Goal: Task Accomplishment & Management: Complete application form

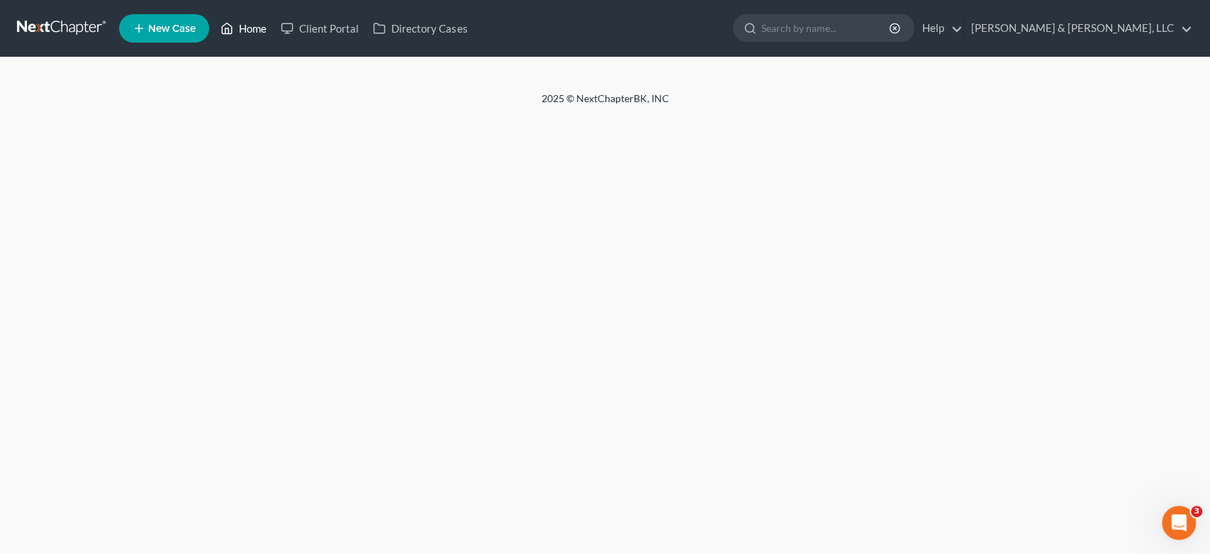
click at [251, 26] on link "Home" at bounding box center [243, 29] width 60 height 26
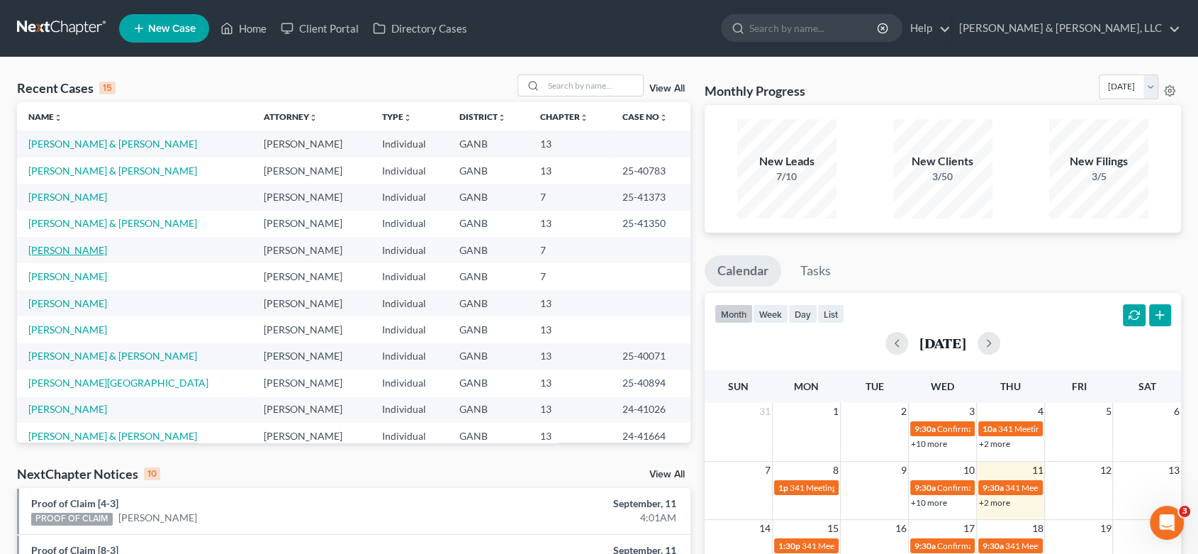
click at [86, 245] on link "[PERSON_NAME]" at bounding box center [67, 250] width 79 height 12
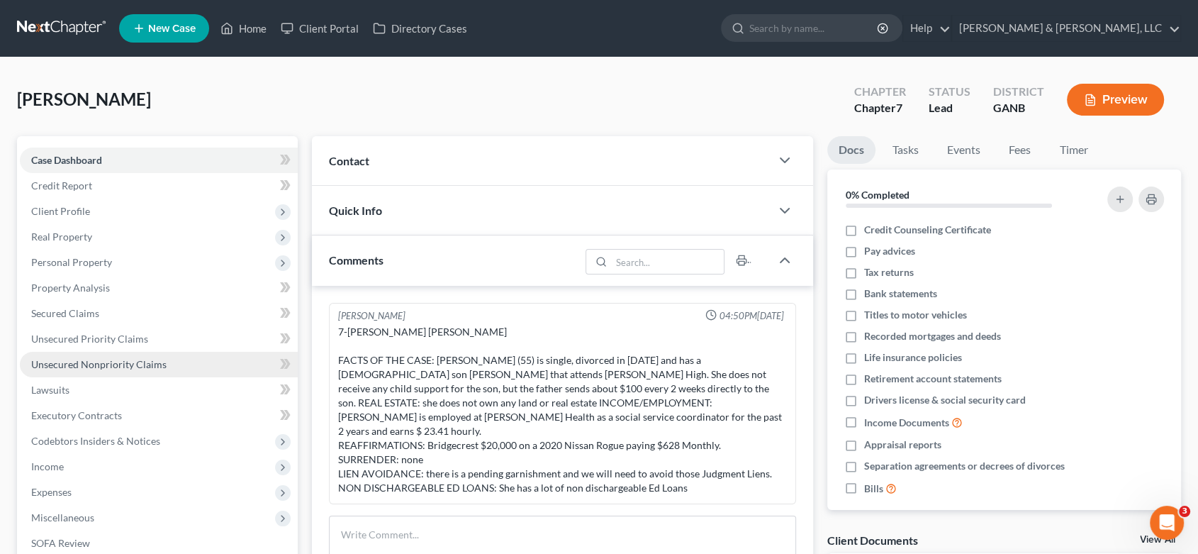
click at [165, 359] on link "Unsecured Nonpriority Claims" at bounding box center [159, 365] width 278 height 26
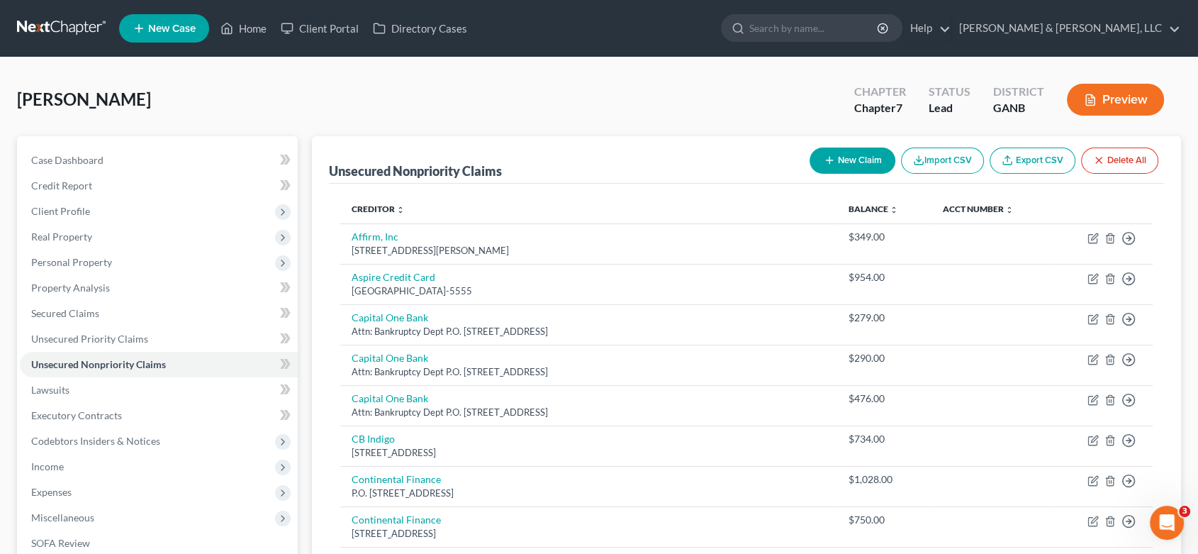
click at [840, 159] on button "New Claim" at bounding box center [853, 160] width 86 height 26
select select "0"
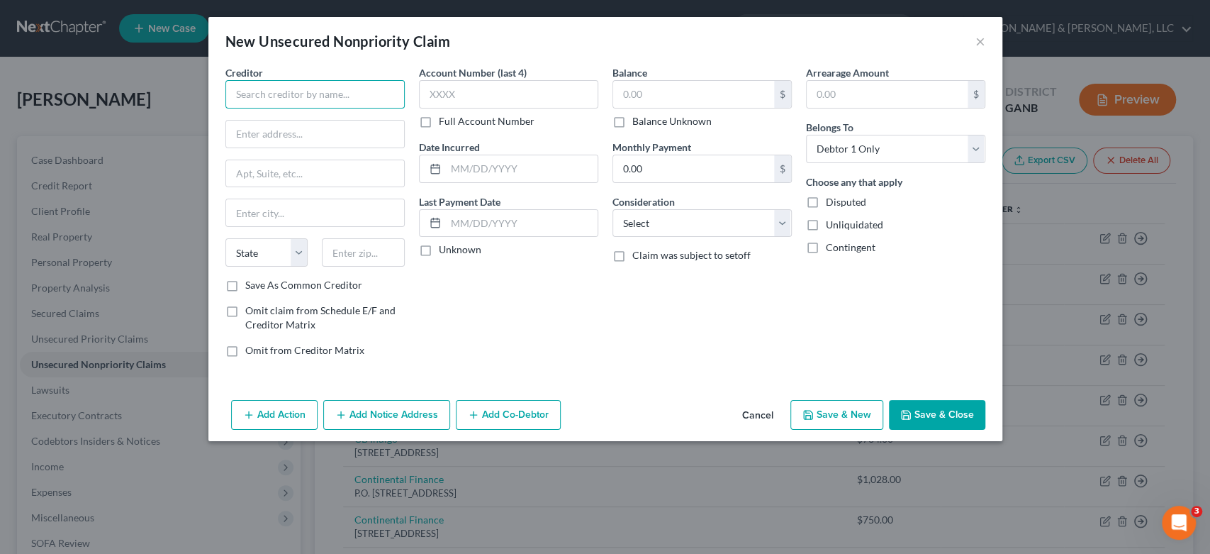
click at [288, 90] on input "text" at bounding box center [314, 94] width 179 height 28
type input "Bright Pediatrics"
click at [656, 104] on input "text" at bounding box center [693, 94] width 161 height 27
type input "472.00"
click at [778, 224] on select "Select Cable / Satellite Services Collection Agency Credit Card Debt Debt Couns…" at bounding box center [701, 223] width 179 height 28
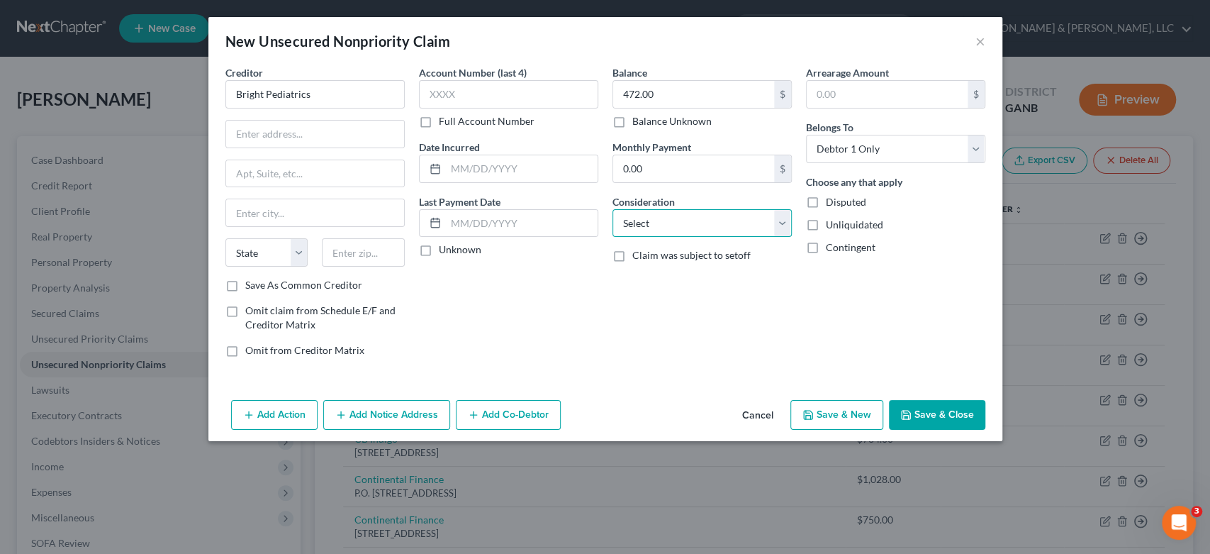
select select "14"
click at [612, 209] on select "Select Cable / Satellite Services Collection Agency Credit Card Debt Debt Couns…" at bounding box center [701, 223] width 179 height 28
click at [642, 277] on input "text" at bounding box center [702, 277] width 178 height 27
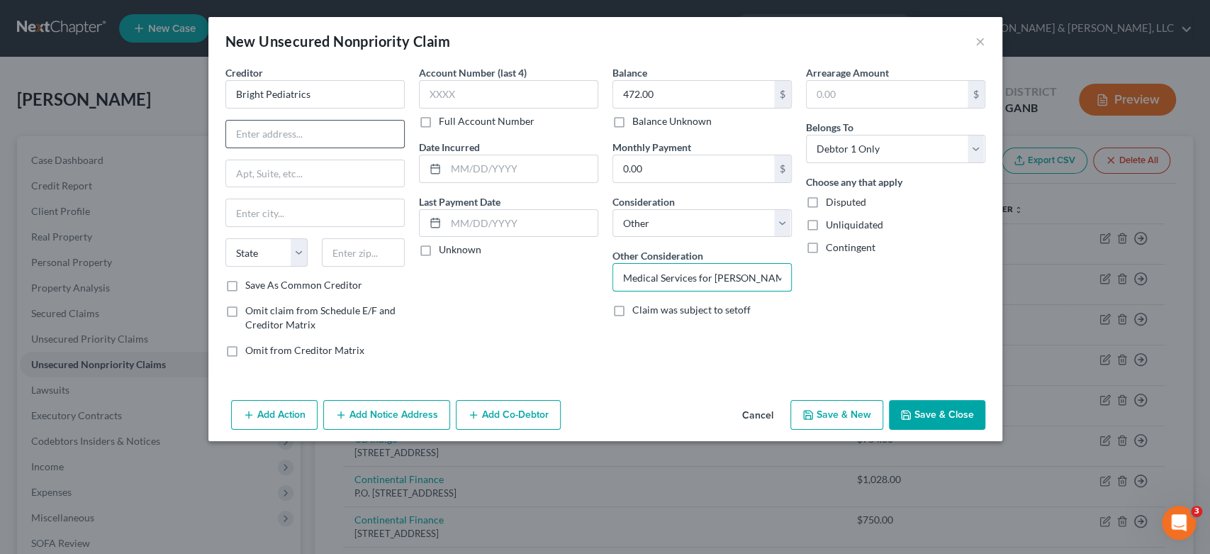
type input "Medical Services for Lamar Williams"
click at [272, 135] on input "text" at bounding box center [315, 134] width 178 height 27
click at [293, 131] on input "text" at bounding box center [315, 134] width 178 height 27
type input "2918 E Walnut Ave"
type input "Dalton"
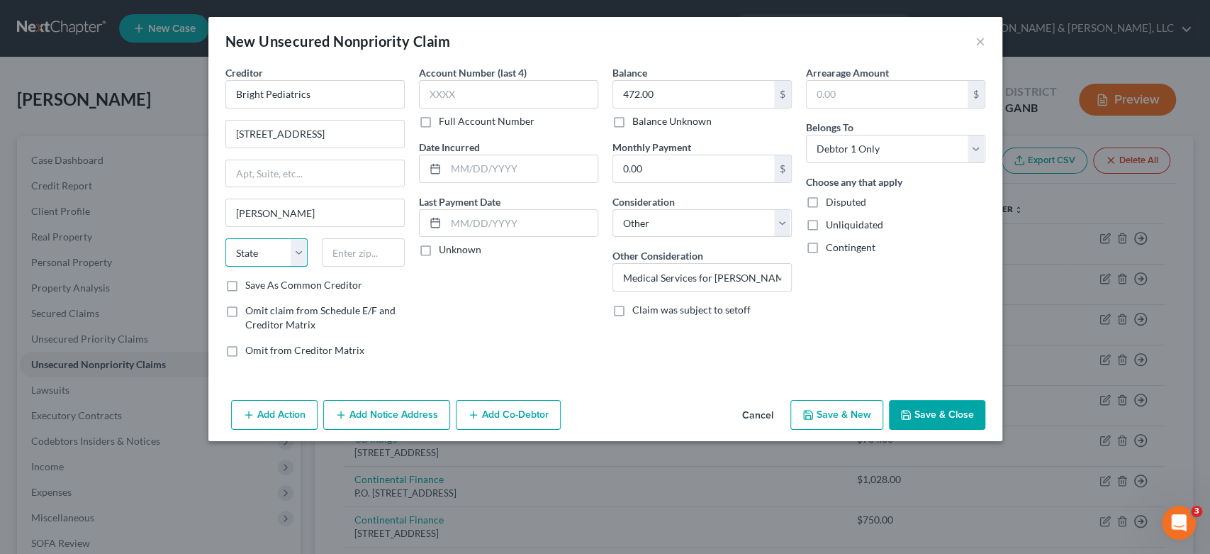
select select "10"
type input "30721-8738"
click at [483, 95] on input "text" at bounding box center [508, 94] width 179 height 28
click at [439, 124] on label "Full Account Number" at bounding box center [487, 121] width 96 height 14
click at [444, 123] on input "Full Account Number" at bounding box center [448, 118] width 9 height 9
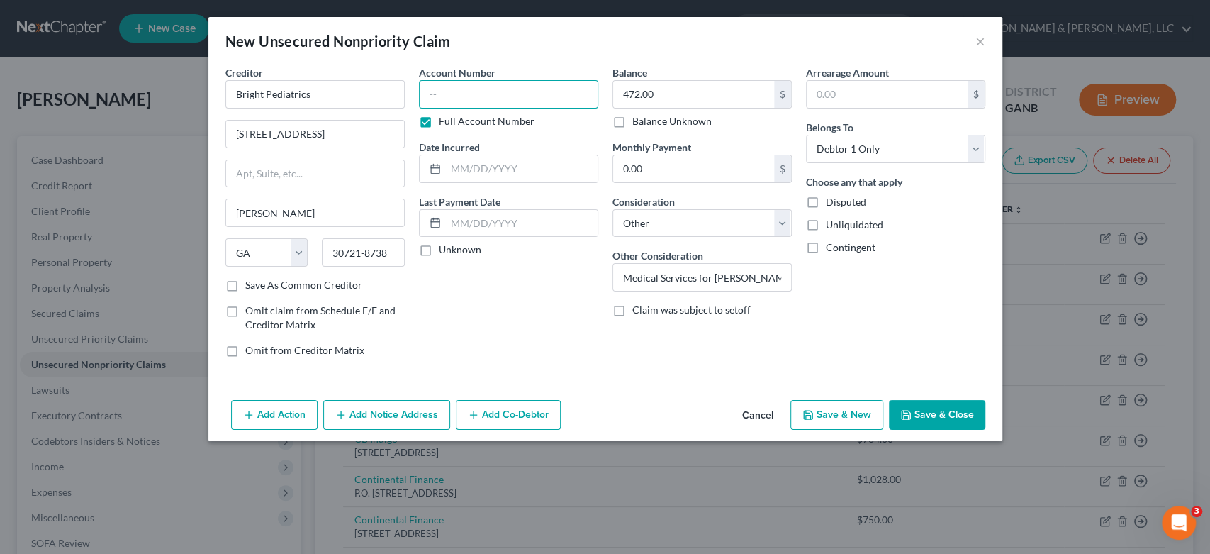
click at [446, 96] on input "text" at bounding box center [508, 94] width 179 height 28
type input "38488"
click at [245, 291] on label "Save As Common Creditor" at bounding box center [303, 285] width 117 height 14
click at [251, 287] on input "Save As Common Creditor" at bounding box center [255, 282] width 9 height 9
click at [929, 417] on button "Save & Close" at bounding box center [937, 415] width 96 height 30
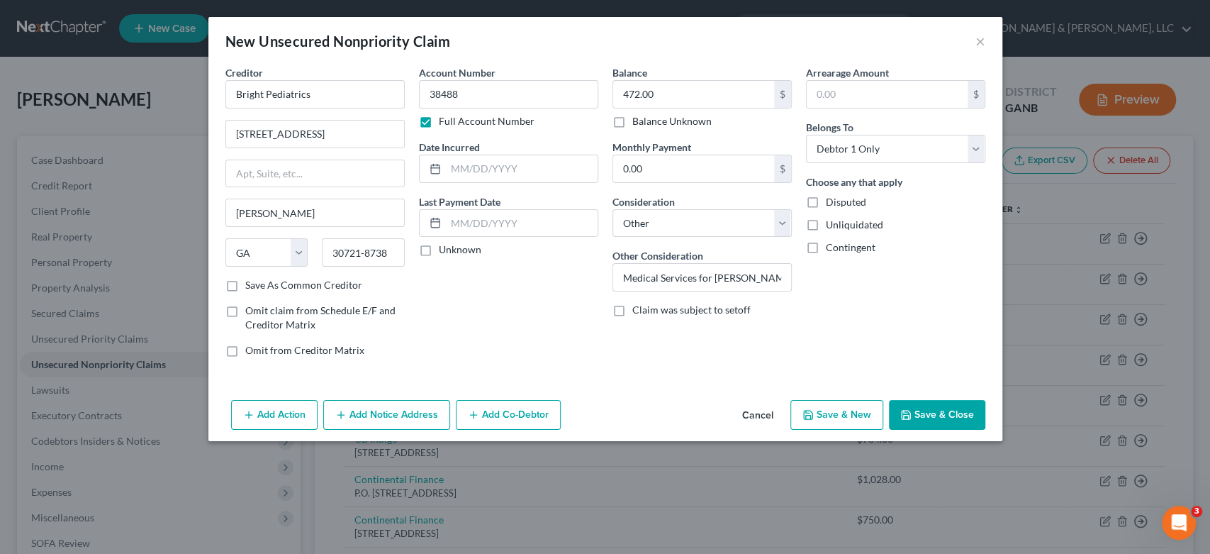
checkbox input "false"
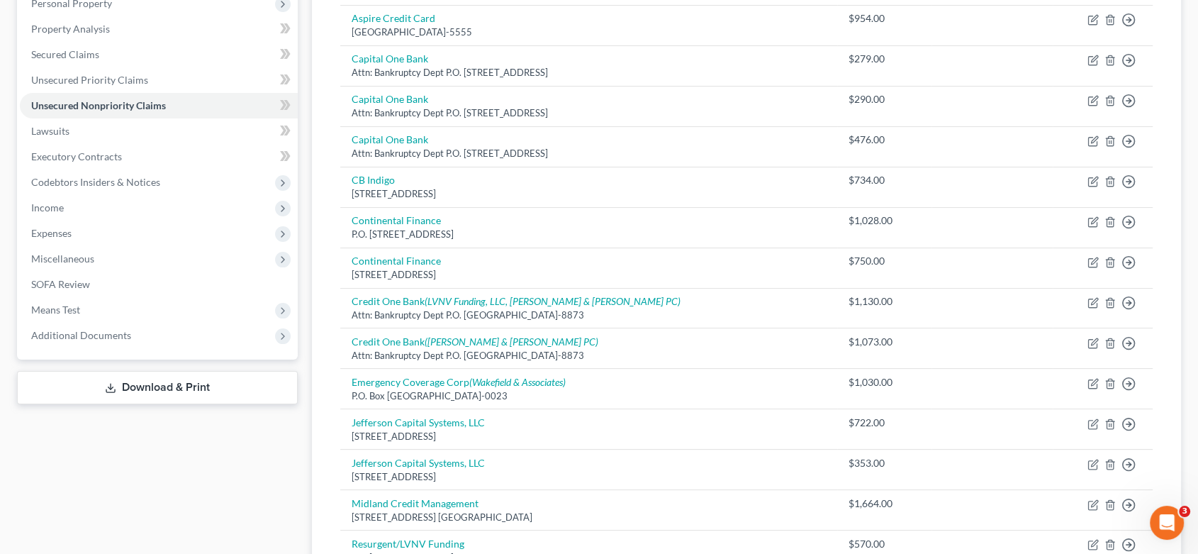
scroll to position [156, 0]
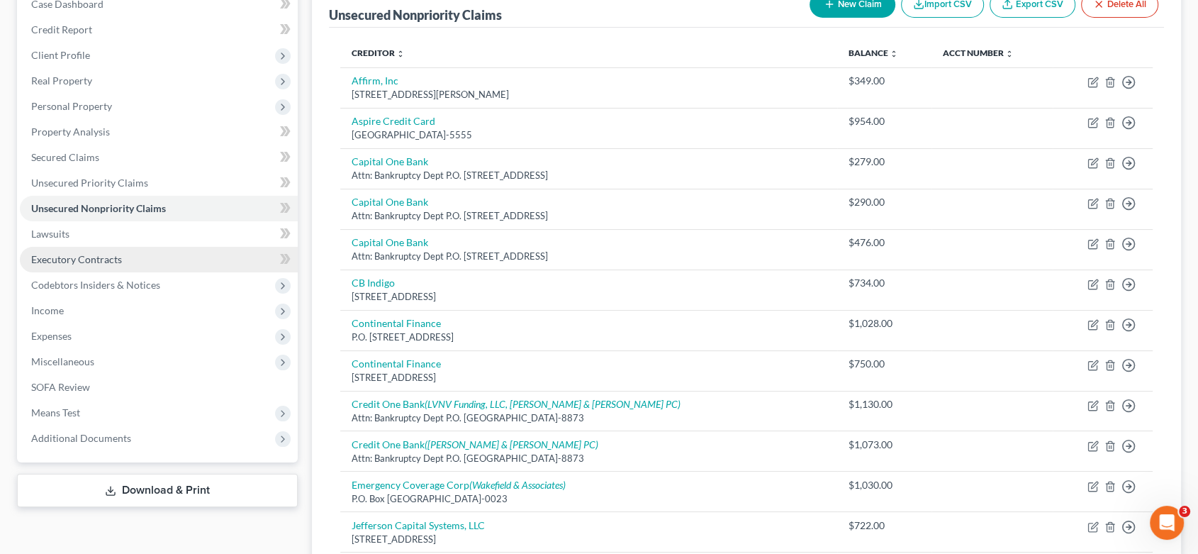
click at [88, 257] on span "Executory Contracts" at bounding box center [76, 259] width 91 height 12
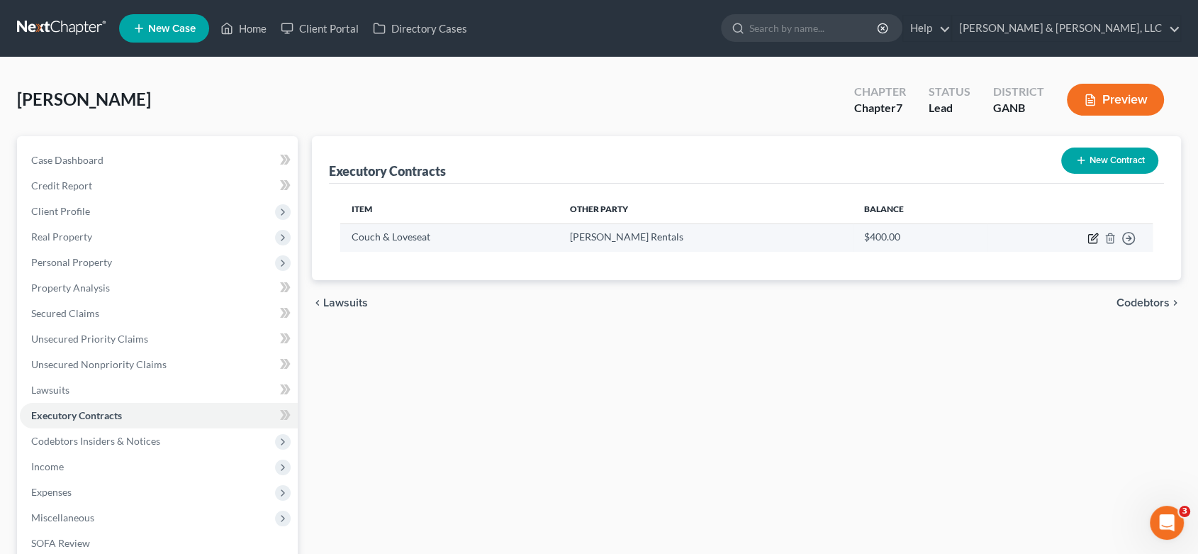
click at [1094, 233] on icon "button" at bounding box center [1092, 238] width 11 height 11
select select "0"
select select "10"
select select "0"
select select "2"
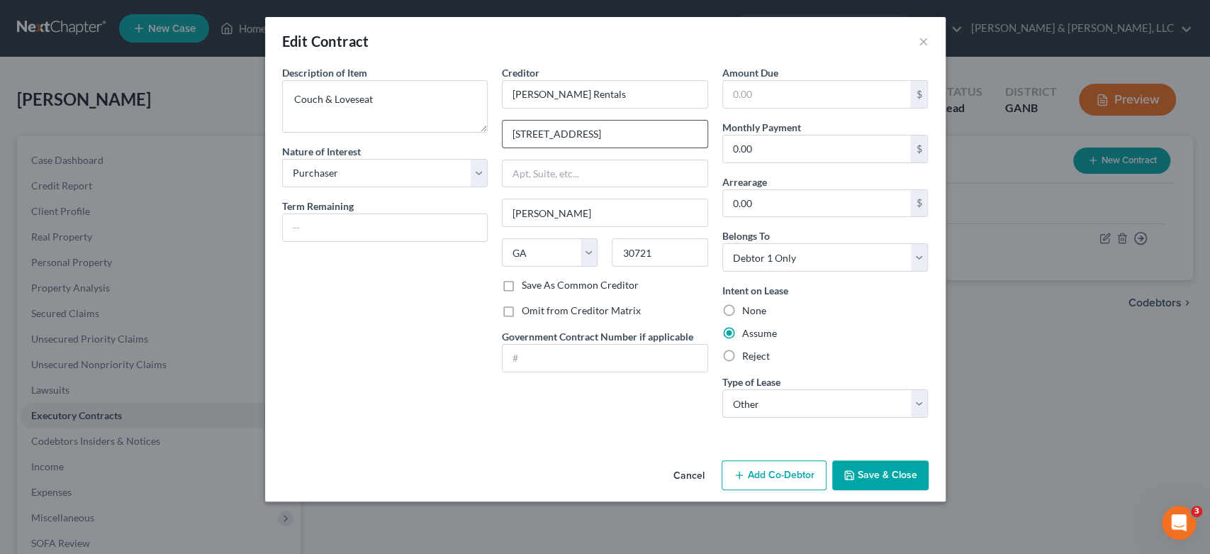
type input "1100 East Walnut Ave"
click at [785, 94] on input "text" at bounding box center [817, 94] width 188 height 27
type input "533.00"
click at [867, 474] on button "Save & Close" at bounding box center [880, 475] width 96 height 30
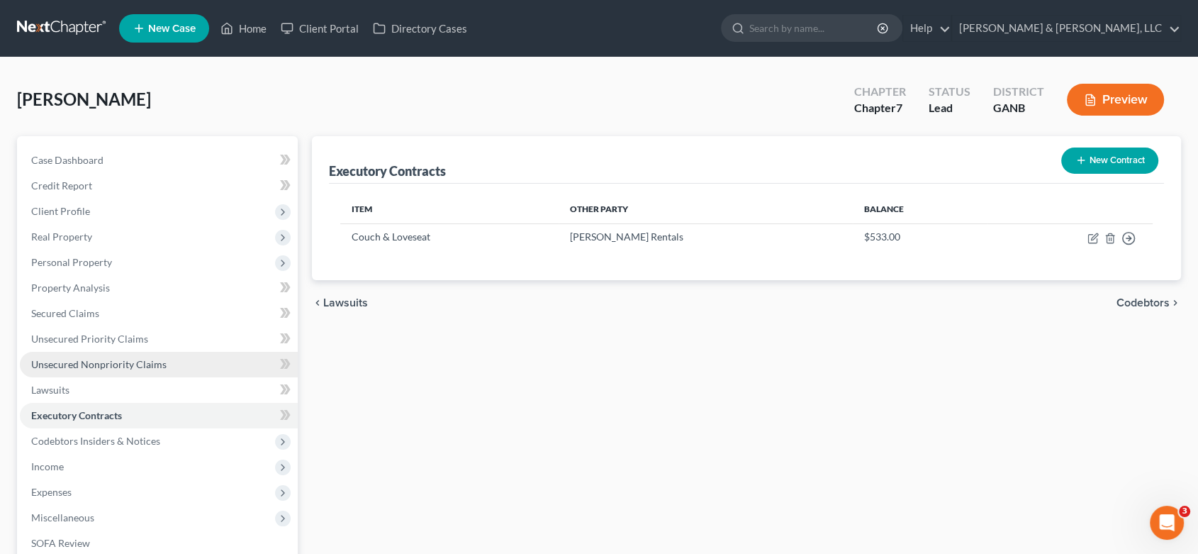
click at [145, 366] on span "Unsecured Nonpriority Claims" at bounding box center [98, 364] width 135 height 12
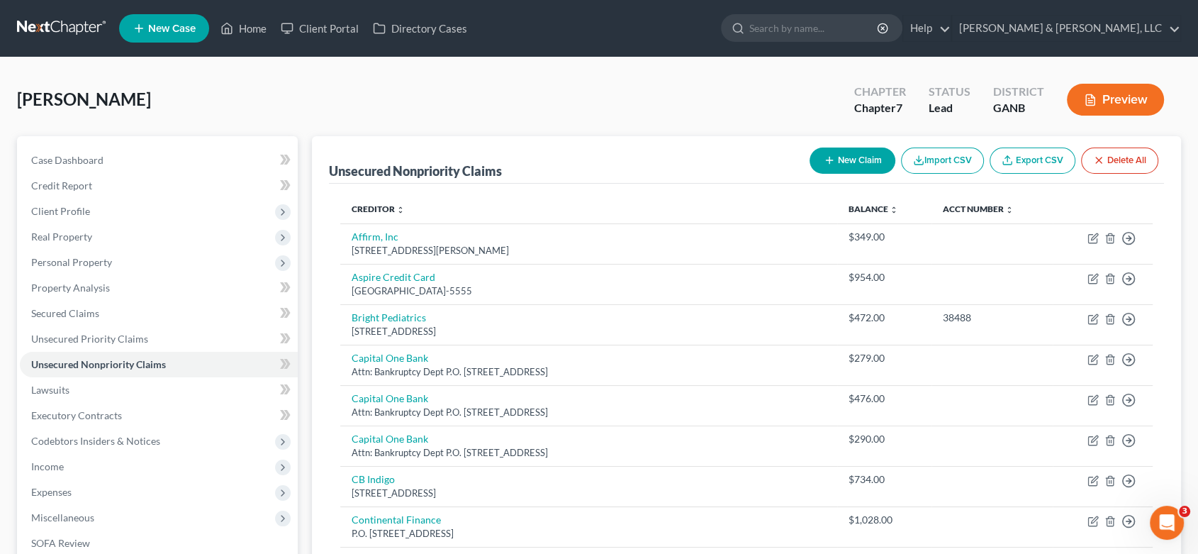
click at [860, 157] on button "New Claim" at bounding box center [853, 160] width 86 height 26
select select "0"
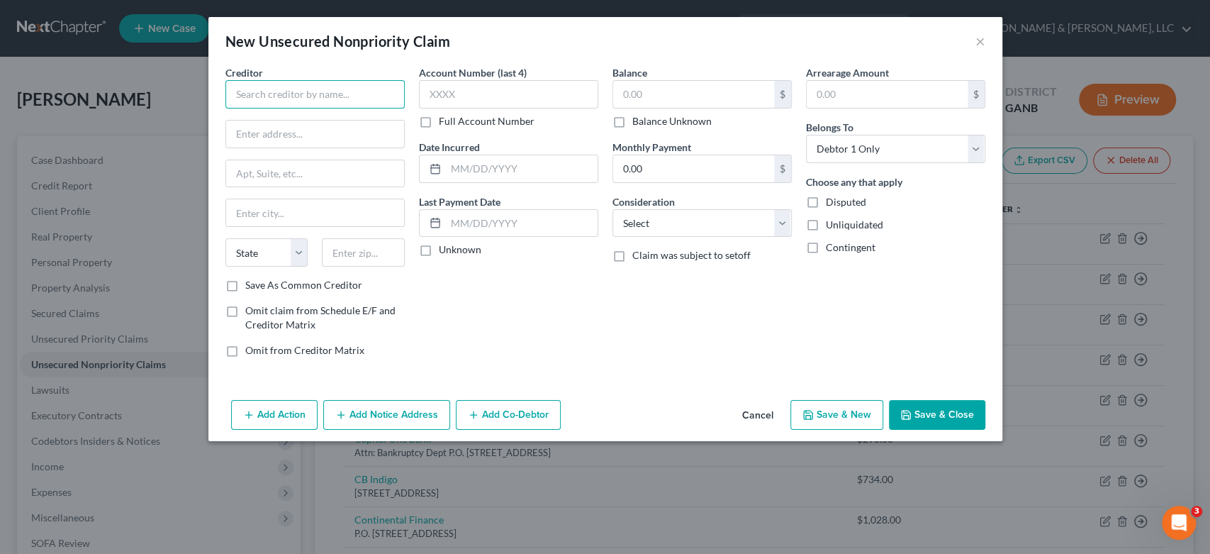
drag, startPoint x: 245, startPoint y: 97, endPoint x: 252, endPoint y: 91, distance: 9.6
click at [245, 98] on input "text" at bounding box center [314, 94] width 179 height 28
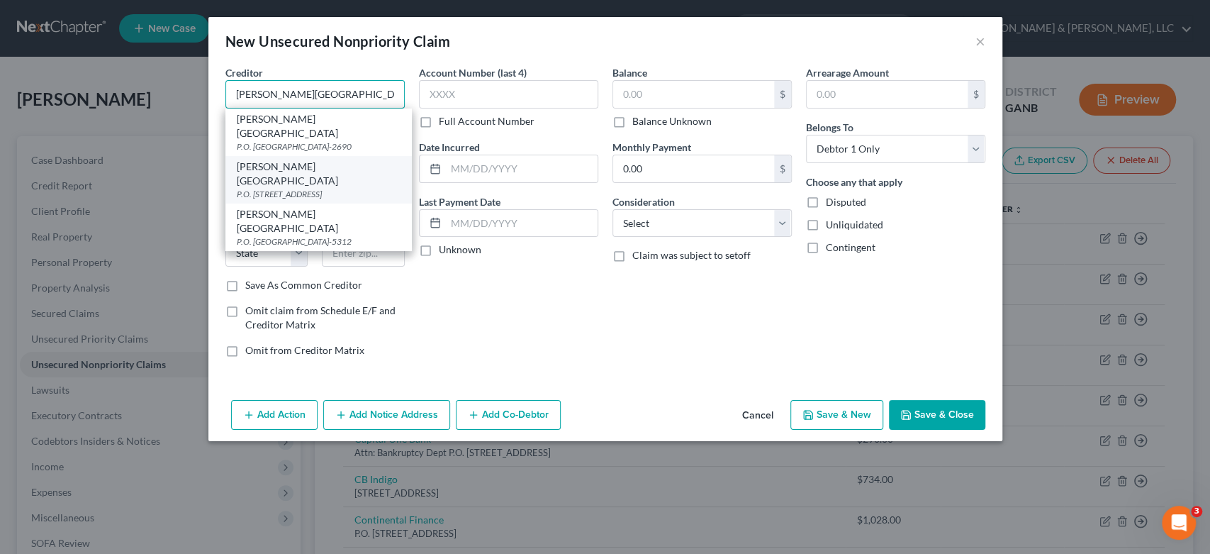
type input "[PERSON_NAME][GEOGRAPHIC_DATA]"
click at [323, 188] on div "P.O. [STREET_ADDRESS]" at bounding box center [319, 194] width 164 height 12
type input "P.O. Box 1168"
type input "Dalton"
select select "10"
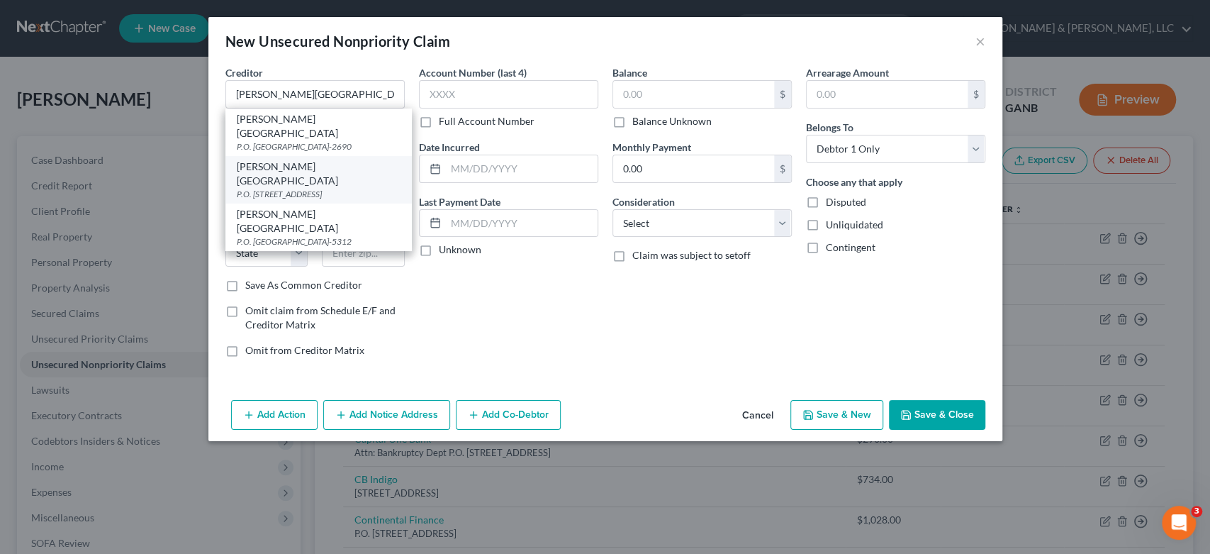
type input "30722-1168"
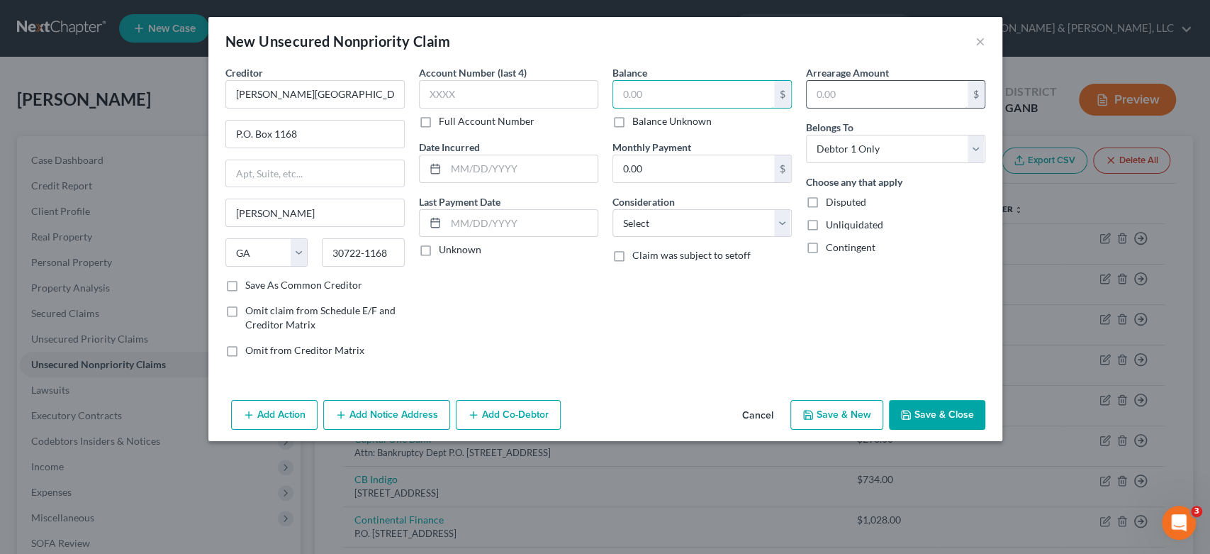
drag, startPoint x: 727, startPoint y: 94, endPoint x: 966, endPoint y: 85, distance: 239.7
click at [793, 91] on div "Balance $ Balance Unknown Balance Undetermined $ Balance Unknown Monthly Paymen…" at bounding box center [702, 216] width 194 height 303
type input "826.00"
click at [784, 220] on select "Select Cable / Satellite Services Collection Agency Credit Card Debt Debt Couns…" at bounding box center [701, 223] width 179 height 28
select select "9"
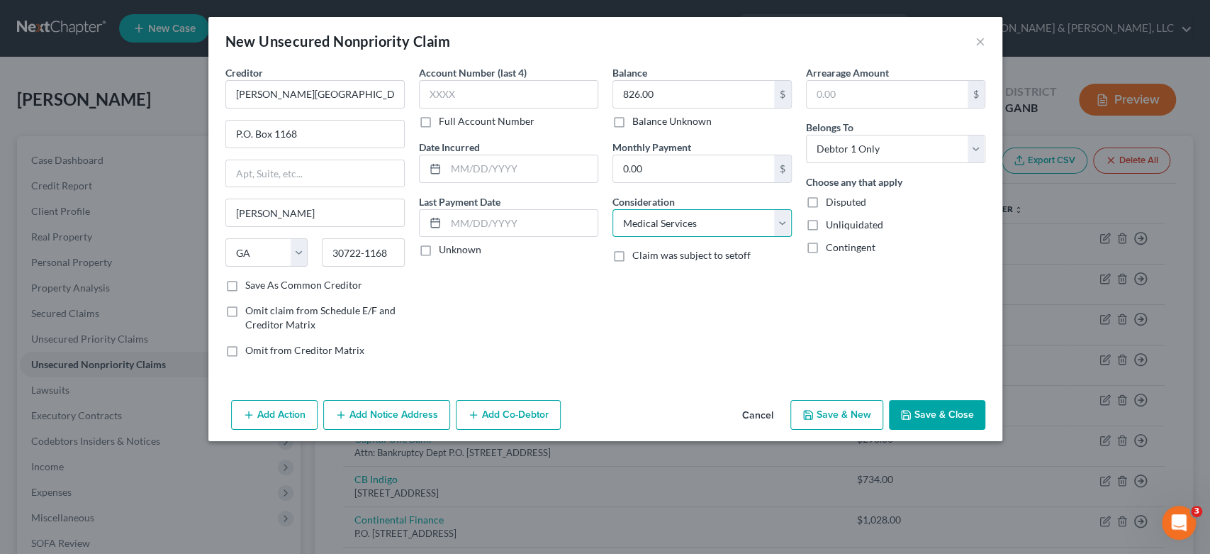
click at [612, 209] on select "Select Cable / Satellite Services Collection Agency Credit Card Debt Debt Couns…" at bounding box center [701, 223] width 179 height 28
click at [839, 413] on button "Save & New" at bounding box center [836, 415] width 93 height 30
select select "0"
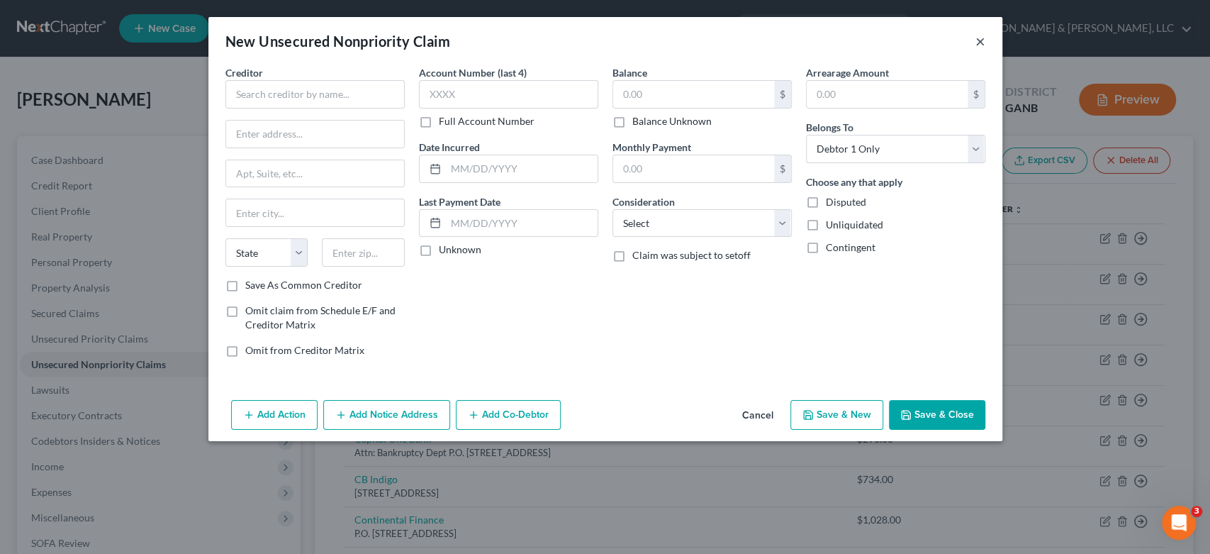
click at [981, 37] on button "×" at bounding box center [980, 41] width 10 height 17
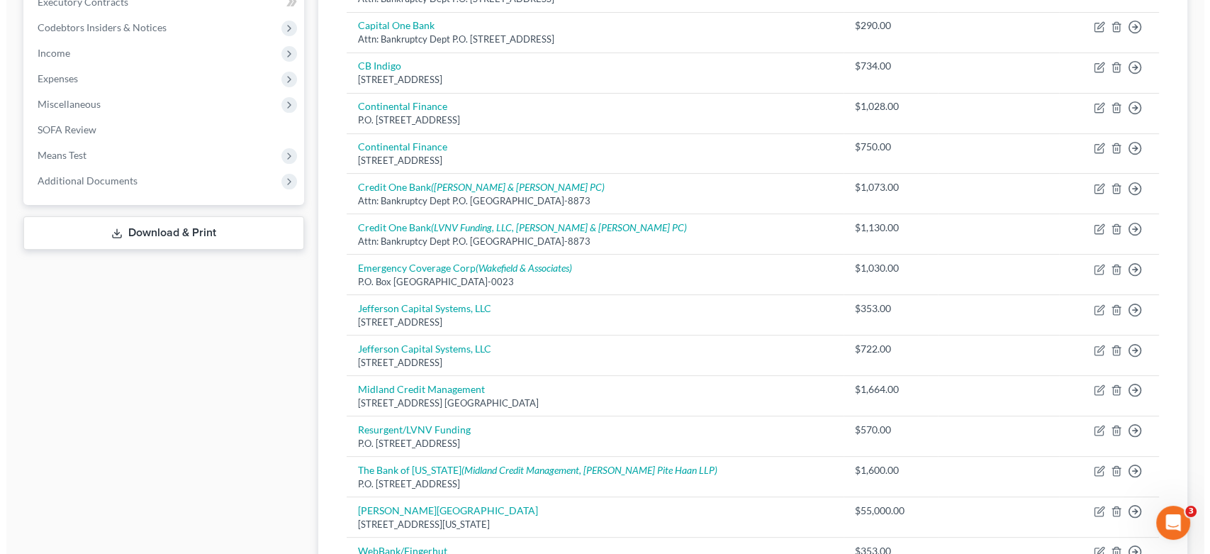
scroll to position [551, 0]
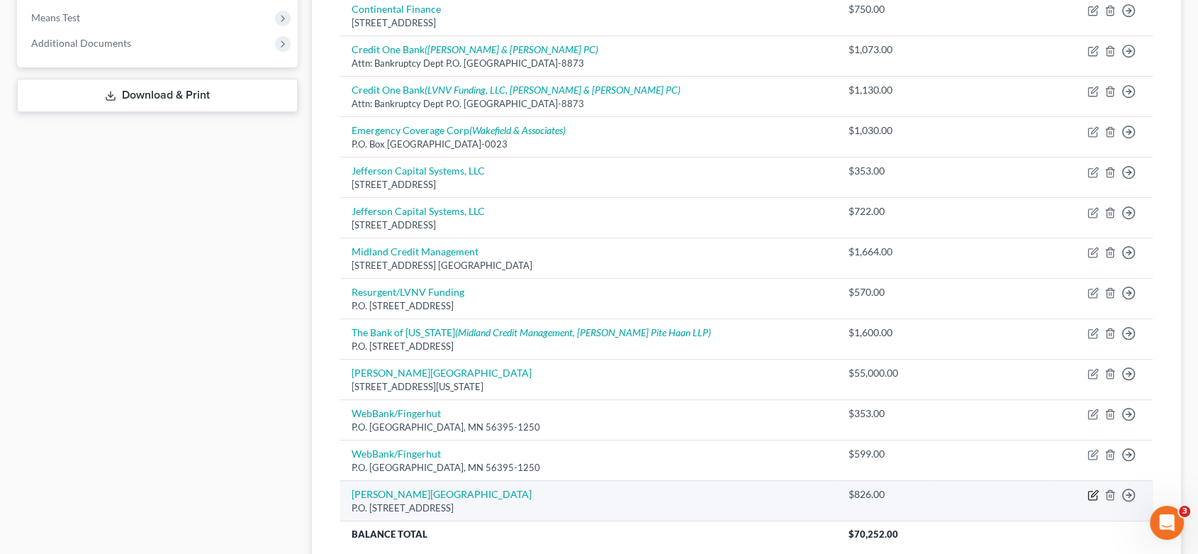
click at [1091, 496] on icon "button" at bounding box center [1092, 494] width 11 height 11
select select "10"
select select "9"
select select "0"
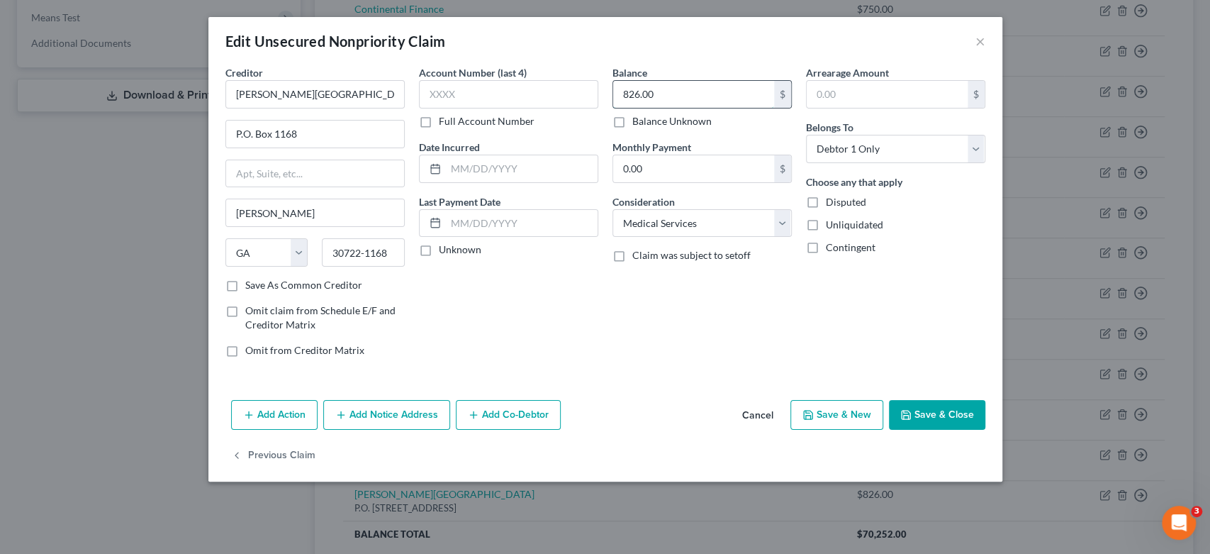
click at [671, 93] on input "826.00" at bounding box center [693, 94] width 161 height 27
type input "1,278.00"
click at [724, 226] on select "Select Cable / Satellite Services Collection Agency Credit Card Debt Debt Couns…" at bounding box center [701, 223] width 179 height 28
select select "14"
click at [612, 209] on select "Select Cable / Satellite Services Collection Agency Credit Card Debt Debt Couns…" at bounding box center [701, 223] width 179 height 28
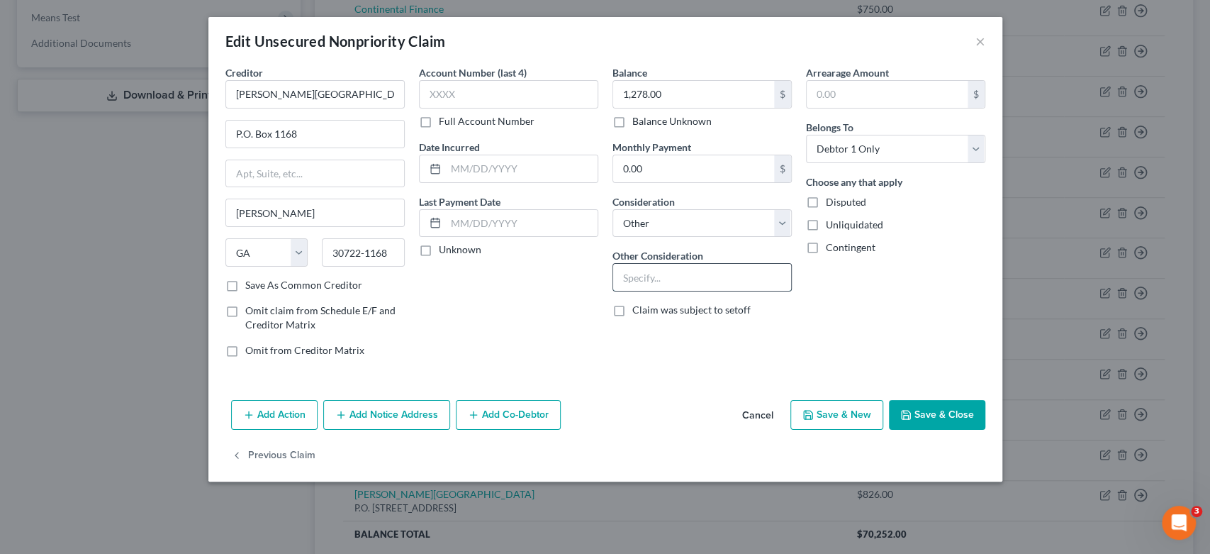
click at [653, 287] on input "text" at bounding box center [702, 277] width 178 height 27
type input "Multiple Medical Accounts"
click at [844, 408] on button "Save & New" at bounding box center [836, 415] width 93 height 30
select select "0"
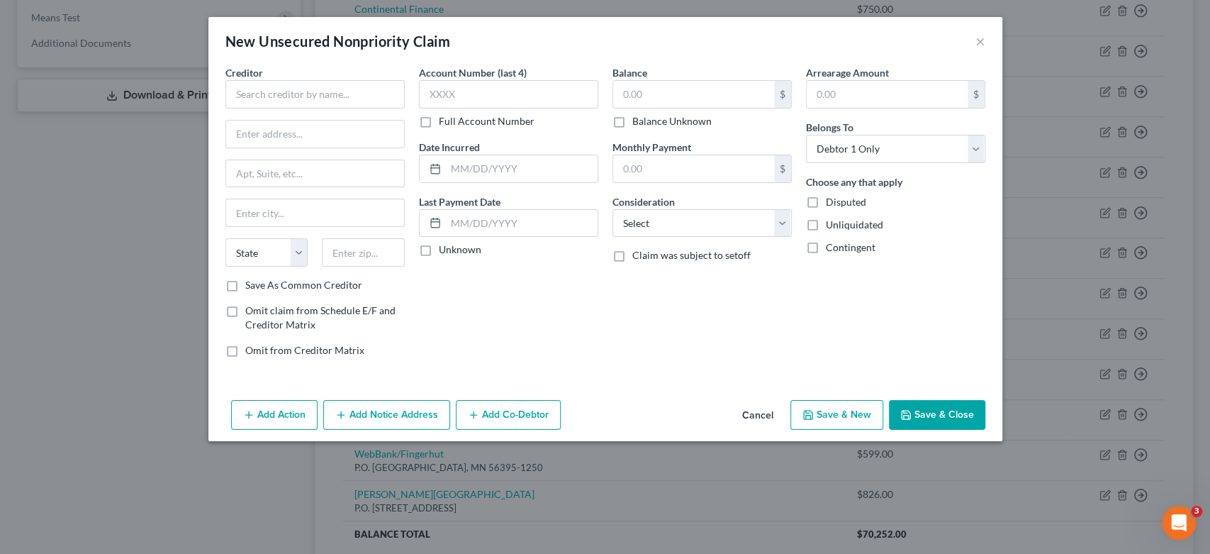
type input "0"
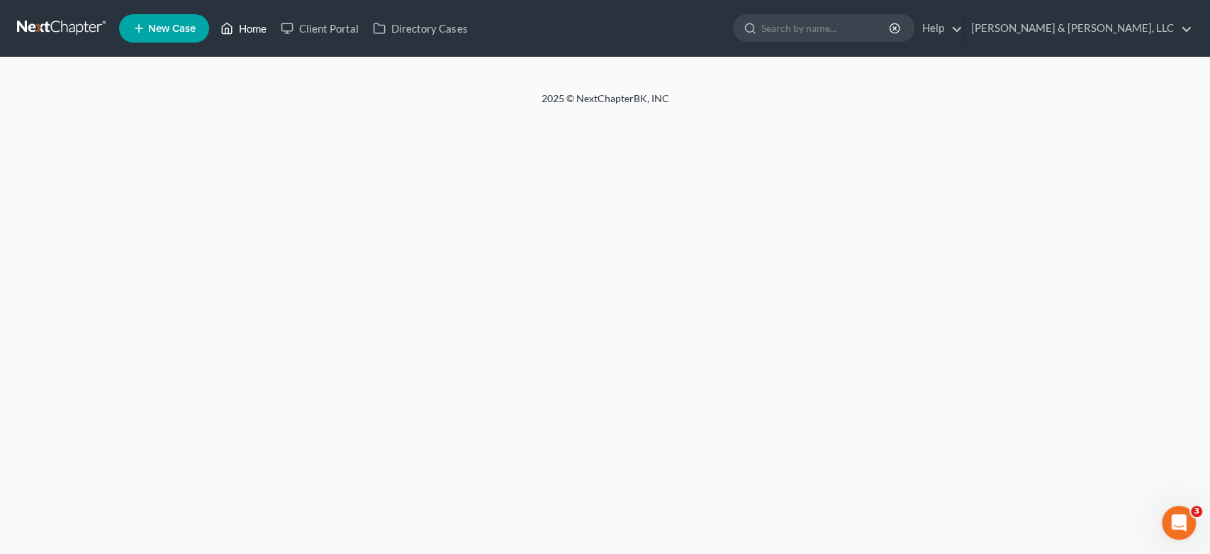
click at [257, 23] on link "Home" at bounding box center [243, 29] width 60 height 26
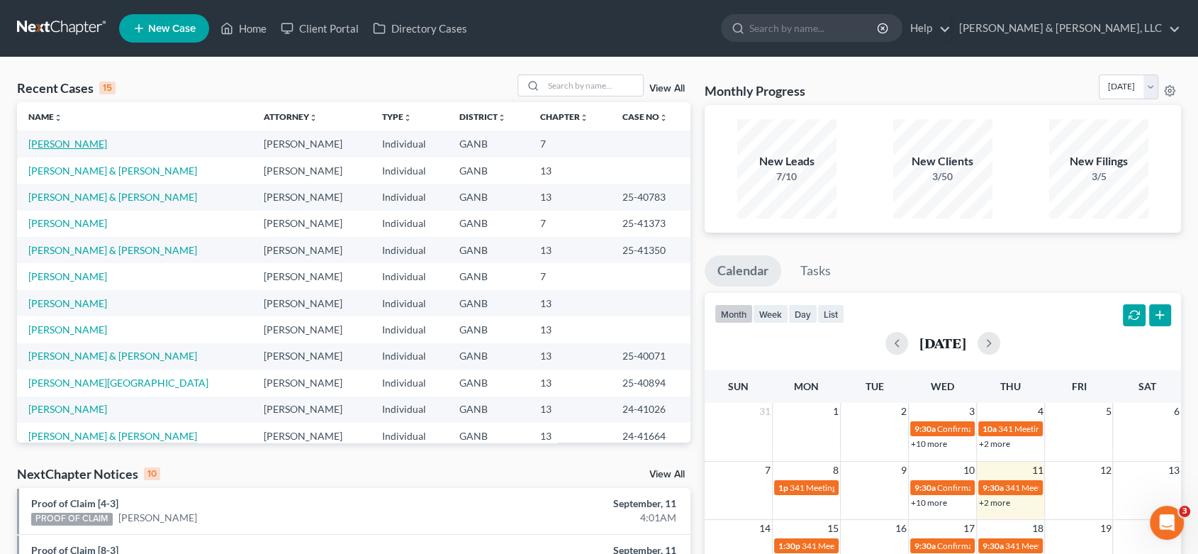
click at [91, 142] on link "[PERSON_NAME]" at bounding box center [67, 144] width 79 height 12
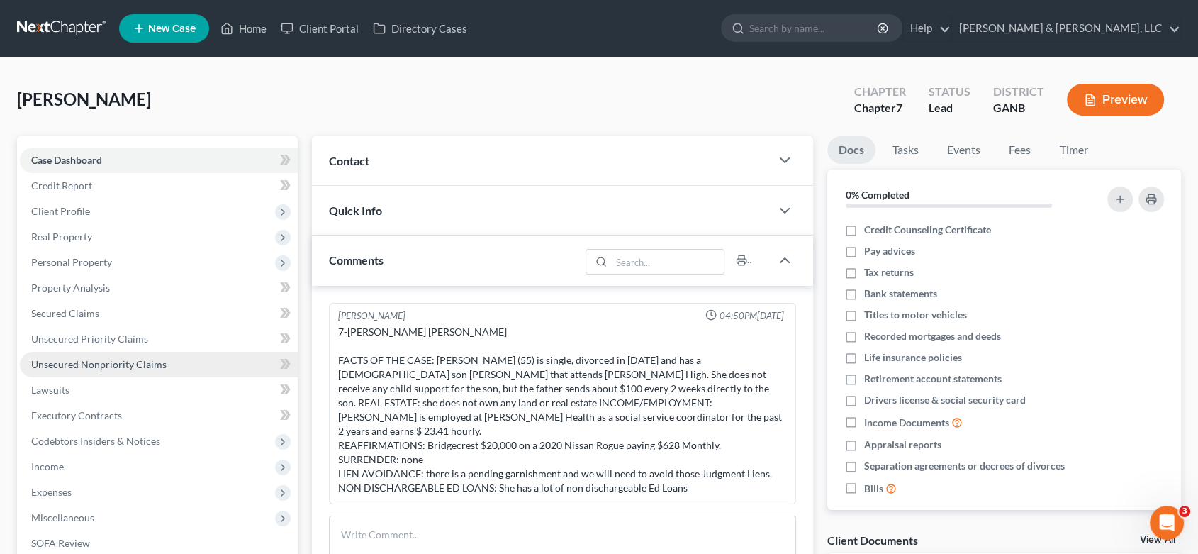
click at [118, 367] on span "Unsecured Nonpriority Claims" at bounding box center [98, 364] width 135 height 12
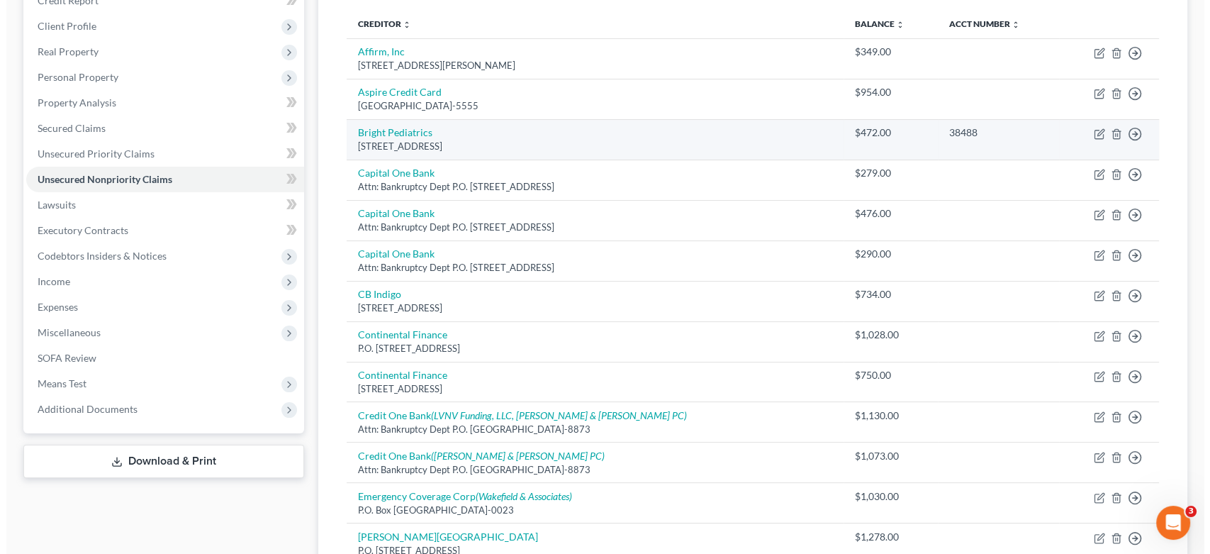
scroll to position [157, 0]
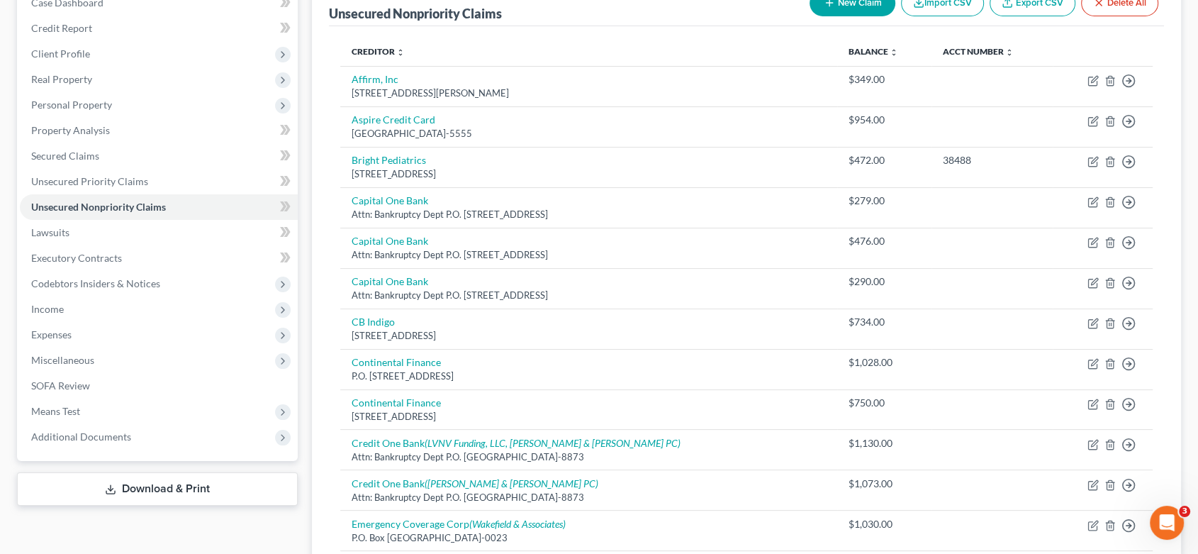
click at [853, 9] on button "New Claim" at bounding box center [853, 3] width 86 height 26
select select "0"
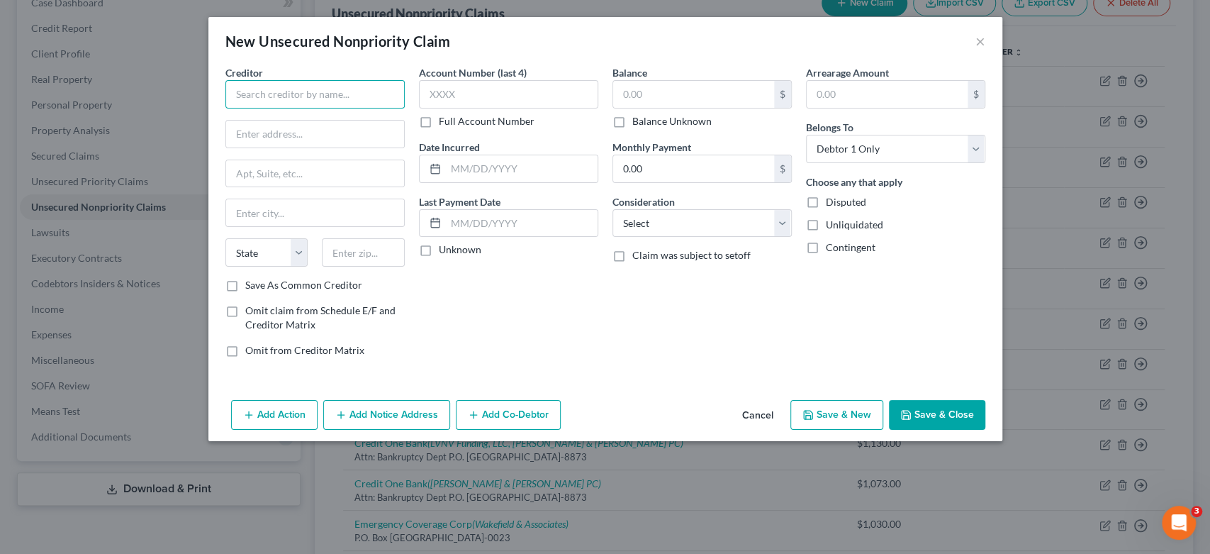
click at [268, 101] on input "text" at bounding box center [314, 94] width 179 height 28
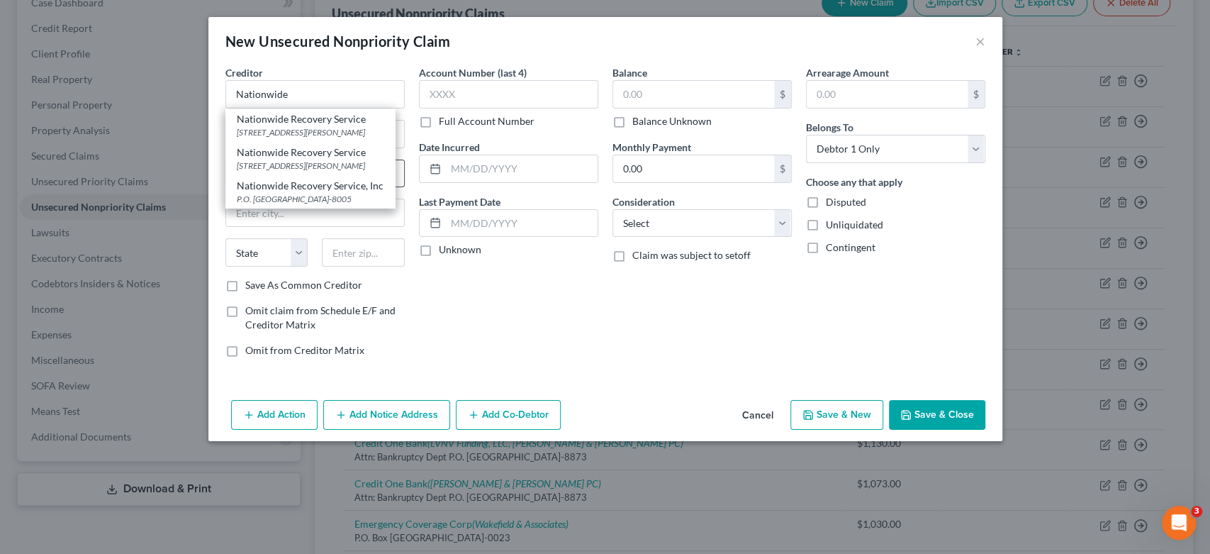
click at [320, 161] on div "[STREET_ADDRESS][PERSON_NAME]" at bounding box center [310, 165] width 147 height 12
type input "Nationwide Recovery Service"
type input "[STREET_ADDRESS][PERSON_NAME]"
type input "[GEOGRAPHIC_DATA]"
select select "44"
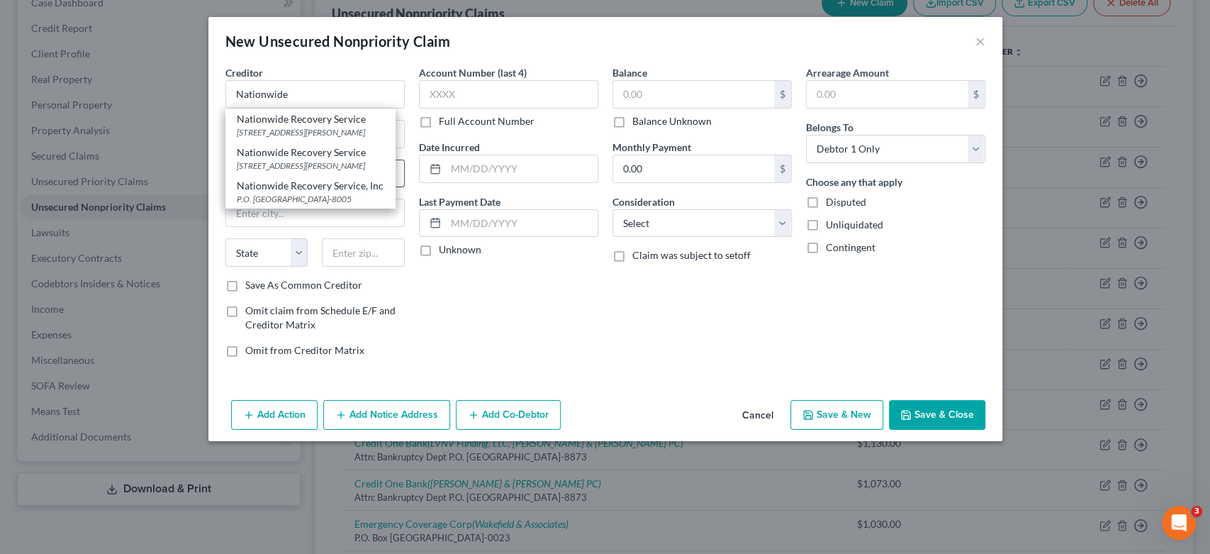
type input "37311"
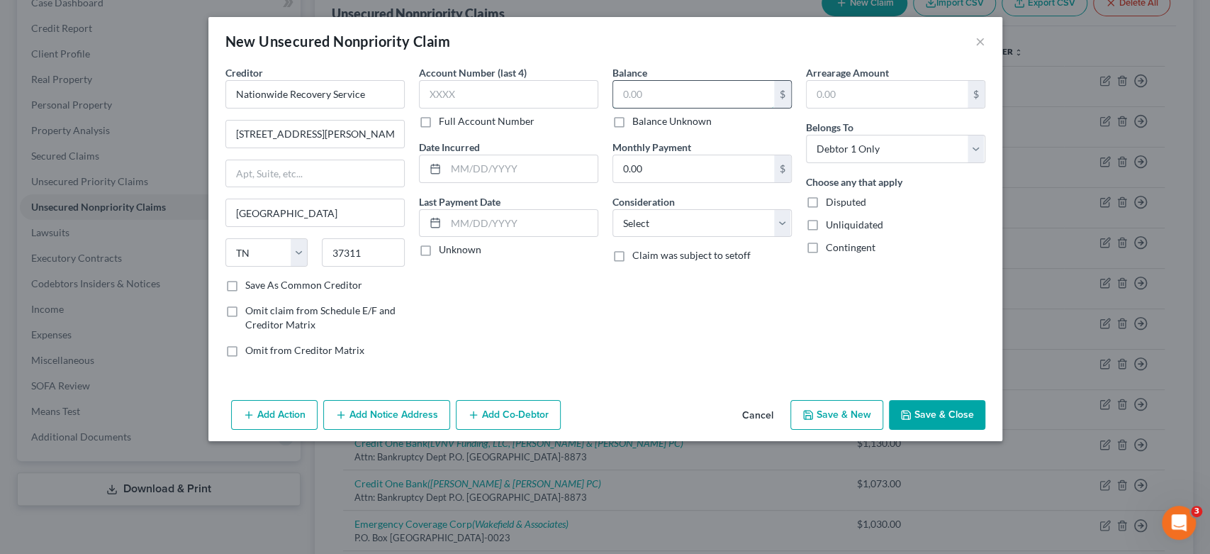
click at [665, 91] on input "text" at bounding box center [693, 94] width 161 height 27
type input "826.00"
click at [785, 228] on select "Select Cable / Satellite Services Collection Agency Credit Card Debt Debt Couns…" at bounding box center [701, 223] width 179 height 28
select select "1"
click at [612, 209] on select "Select Cable / Satellite Services Collection Agency Credit Card Debt Debt Couns…" at bounding box center [701, 223] width 179 height 28
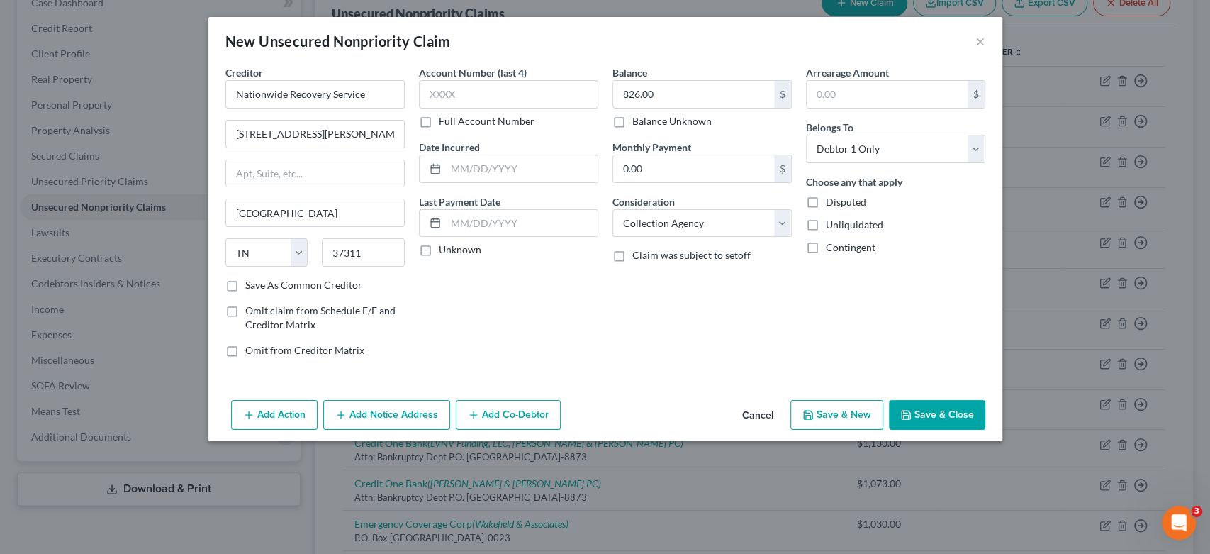
click at [831, 415] on button "Save & New" at bounding box center [836, 415] width 93 height 30
select select "0"
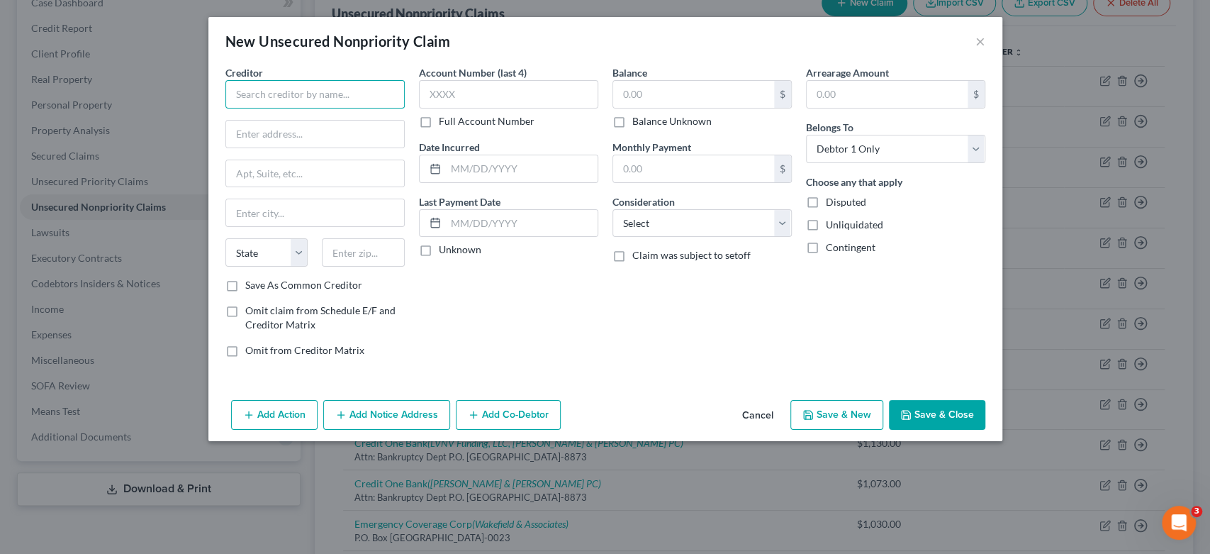
click at [267, 88] on input "text" at bounding box center [314, 94] width 179 height 28
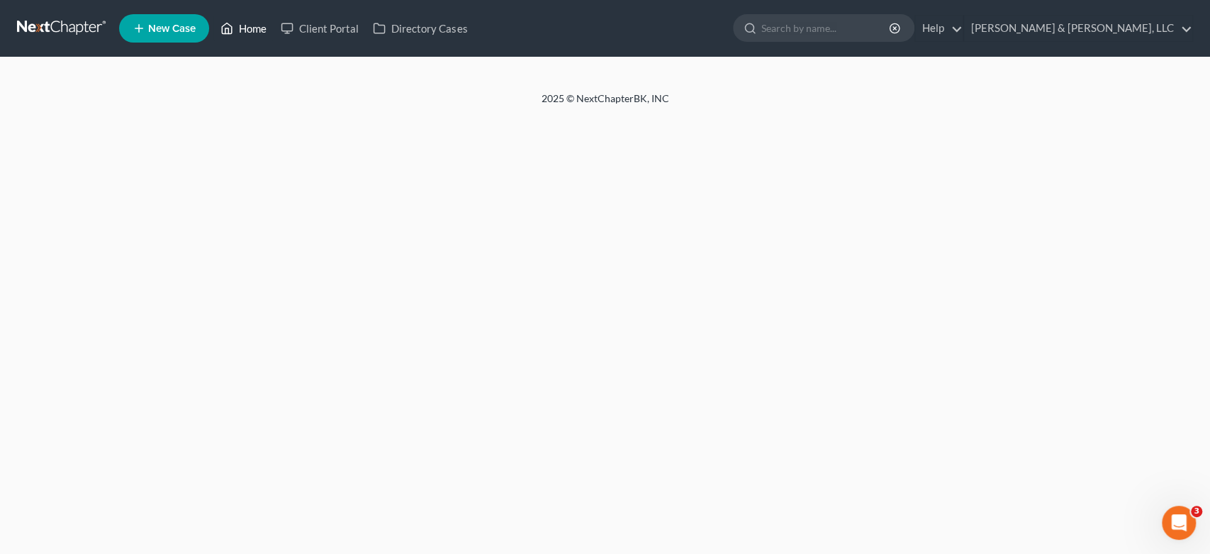
click at [245, 24] on link "Home" at bounding box center [243, 29] width 60 height 26
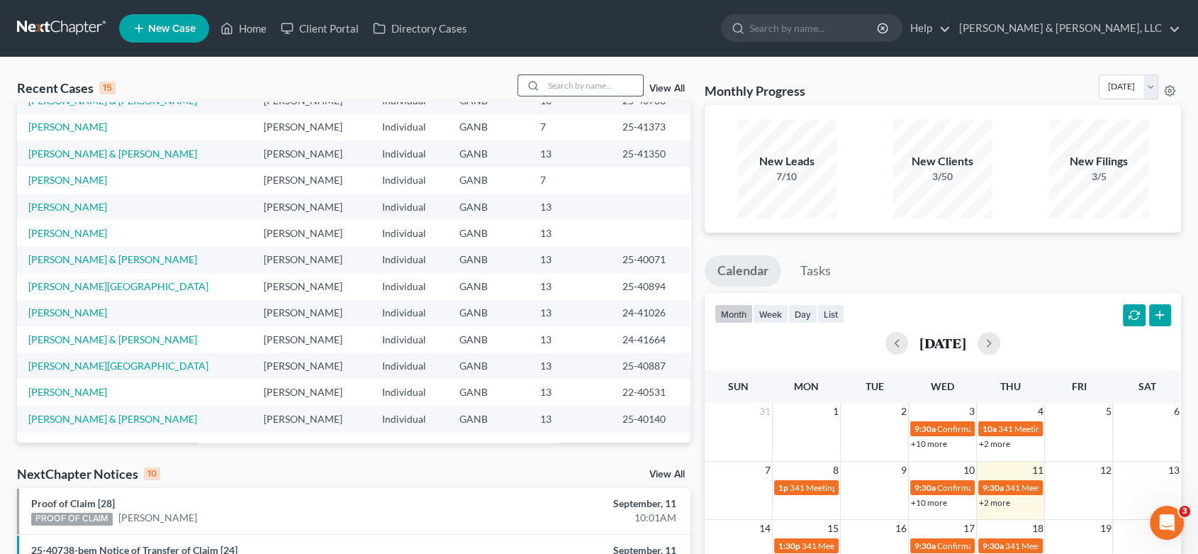
drag, startPoint x: 549, startPoint y: 89, endPoint x: 536, endPoint y: 89, distance: 12.8
click at [547, 94] on input "search" at bounding box center [593, 85] width 99 height 21
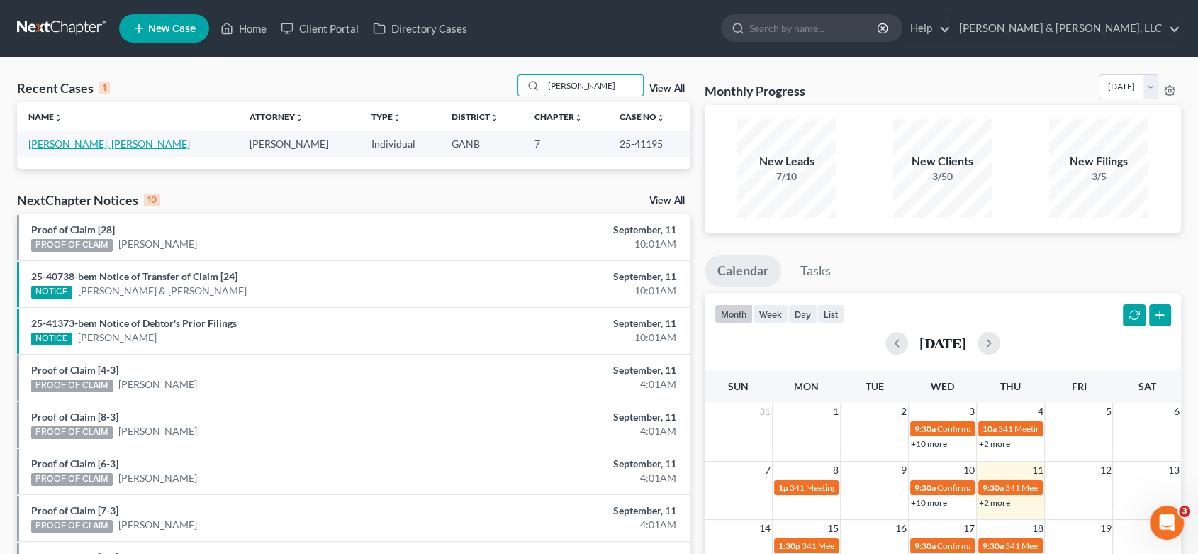
type input "cardon"
click at [88, 140] on link "Cardona Aina, Alma" at bounding box center [109, 144] width 162 height 12
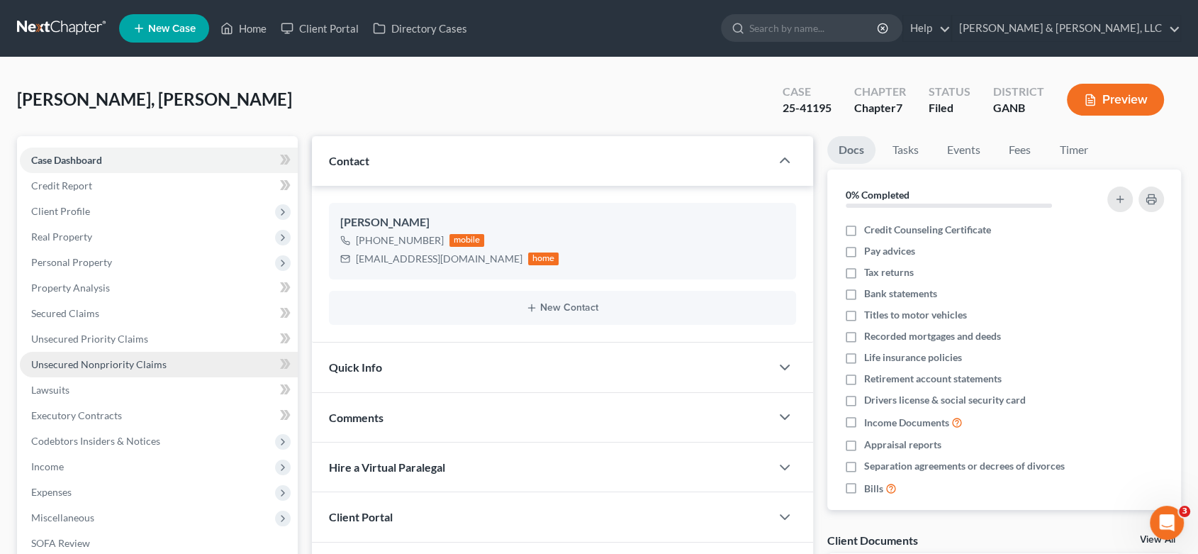
click at [114, 362] on span "Unsecured Nonpriority Claims" at bounding box center [98, 364] width 135 height 12
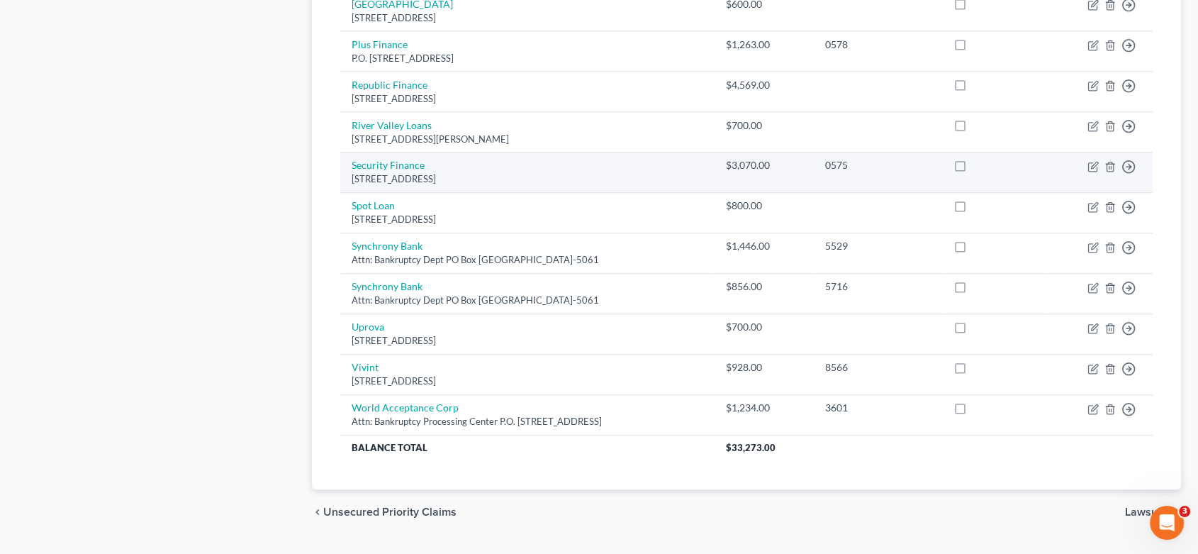
scroll to position [995, 0]
